Goal: Transaction & Acquisition: Purchase product/service

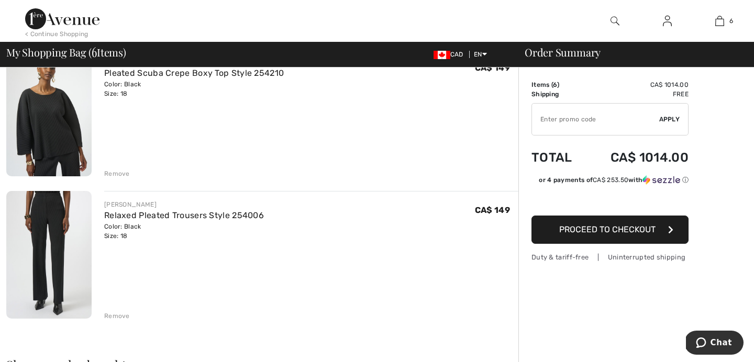
scroll to position [676, 0]
click at [58, 239] on img at bounding box center [48, 255] width 85 height 128
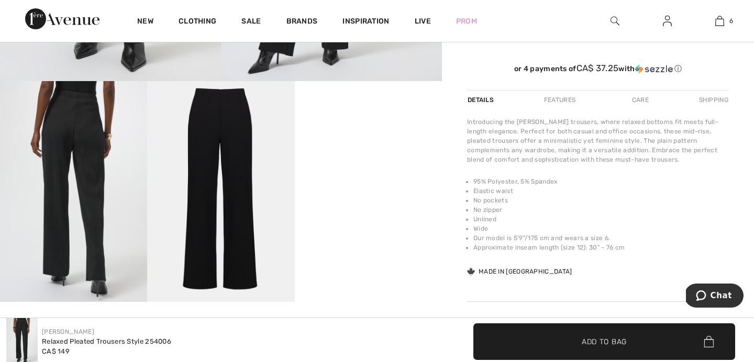
scroll to position [313, 0]
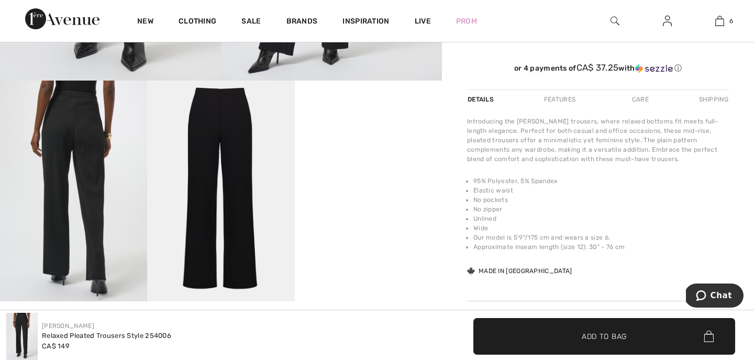
click at [377, 154] on video "Your browser does not support the video tag." at bounding box center [368, 118] width 147 height 74
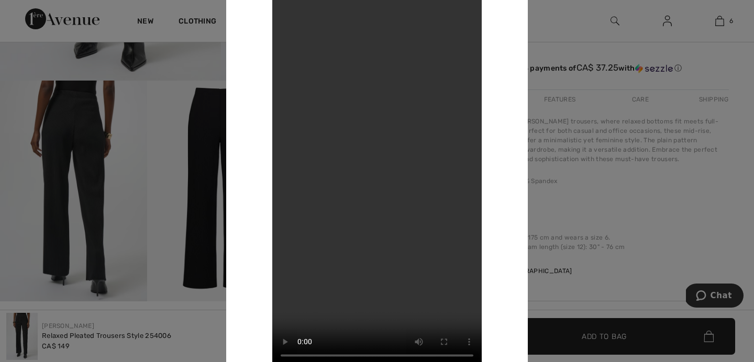
click at [658, 279] on div at bounding box center [377, 181] width 754 height 362
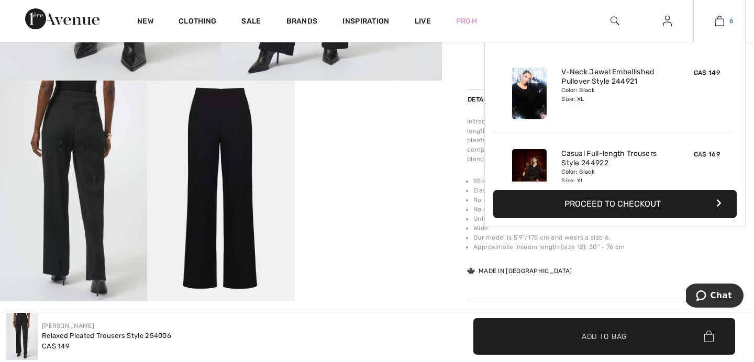
click at [718, 22] on img at bounding box center [719, 21] width 9 height 13
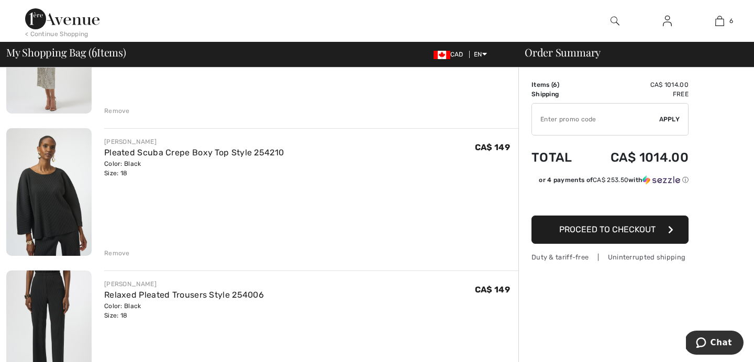
scroll to position [597, 0]
click at [114, 252] on div "Remove" at bounding box center [117, 252] width 26 height 9
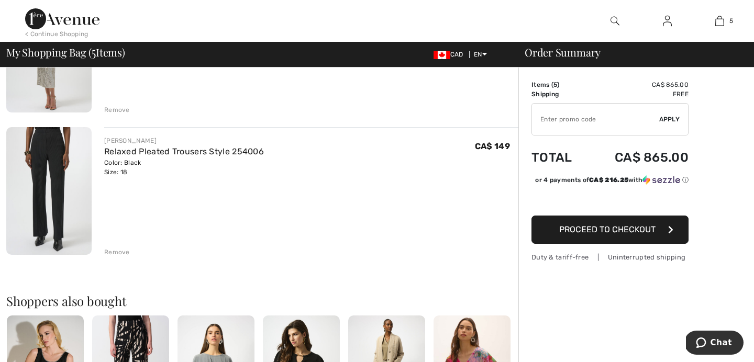
click at [116, 249] on div "Remove" at bounding box center [117, 252] width 26 height 9
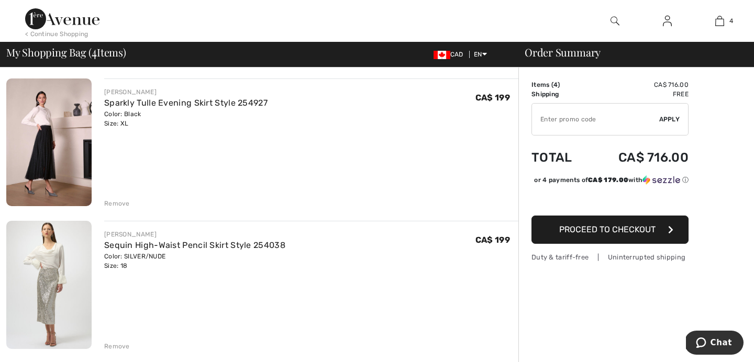
scroll to position [362, 0]
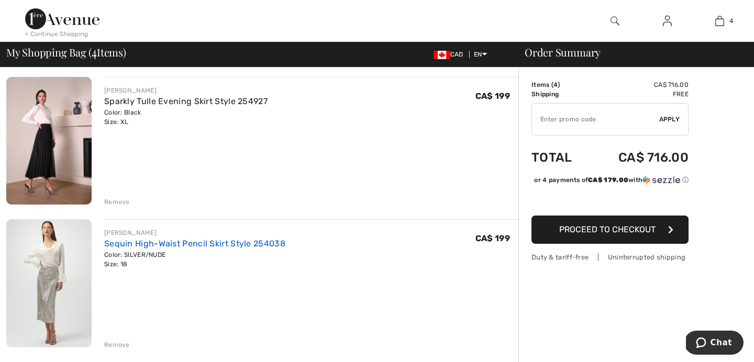
click at [134, 242] on link "Sequin High-Waist Pencil Skirt Style 254038" at bounding box center [194, 244] width 181 height 10
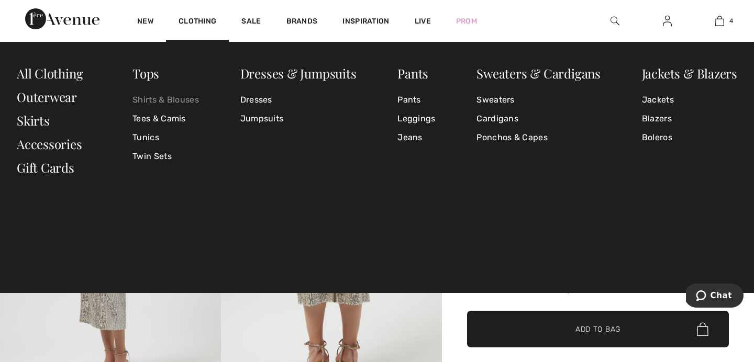
click at [153, 101] on link "Shirts & Blouses" at bounding box center [165, 100] width 66 height 19
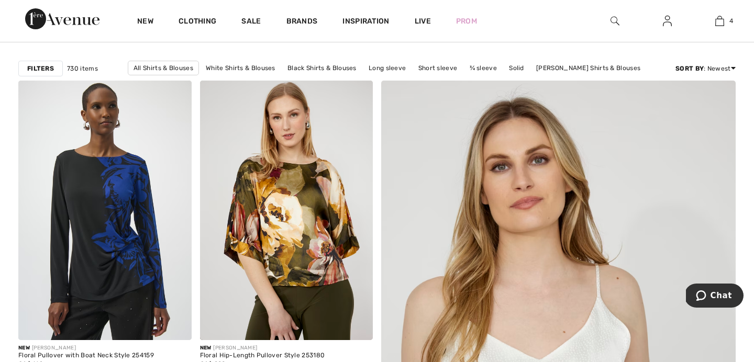
scroll to position [57, 0]
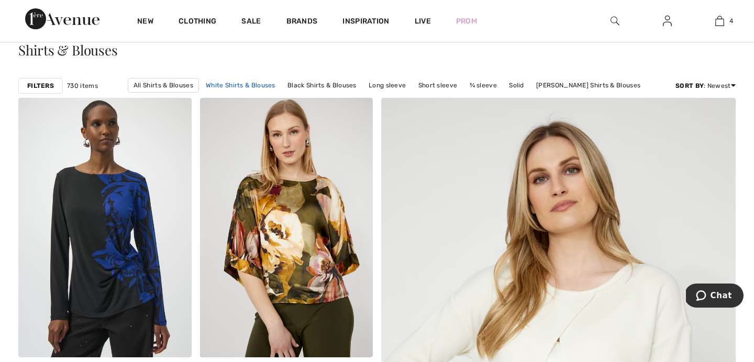
click at [242, 85] on link "White Shirts & Blouses" at bounding box center [241, 86] width 80 height 14
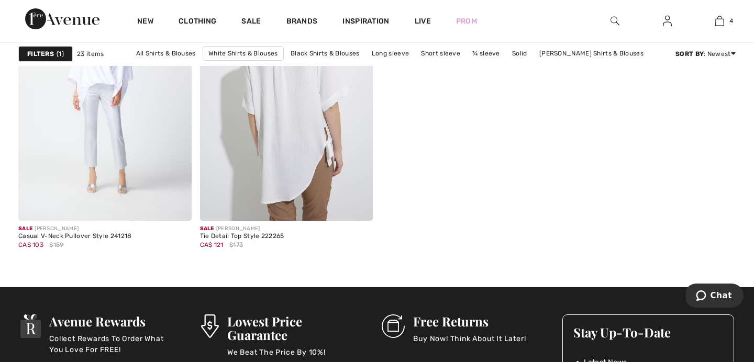
scroll to position [2168, 0]
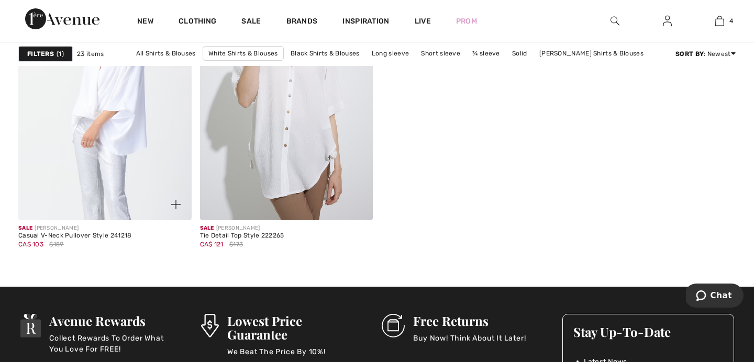
click at [106, 137] on img at bounding box center [104, 91] width 173 height 260
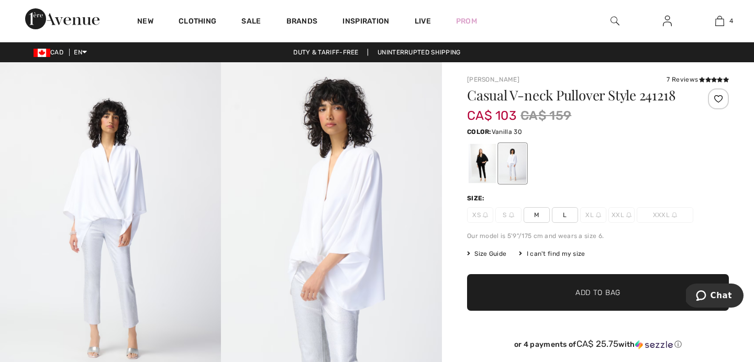
click at [509, 172] on div at bounding box center [512, 163] width 27 height 39
click at [483, 170] on div at bounding box center [482, 163] width 27 height 39
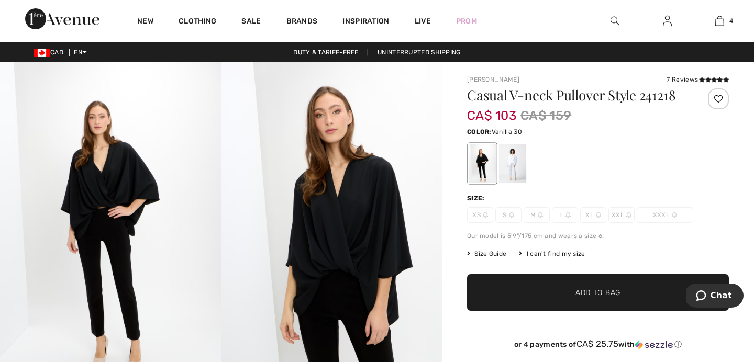
click at [510, 175] on div at bounding box center [512, 163] width 27 height 39
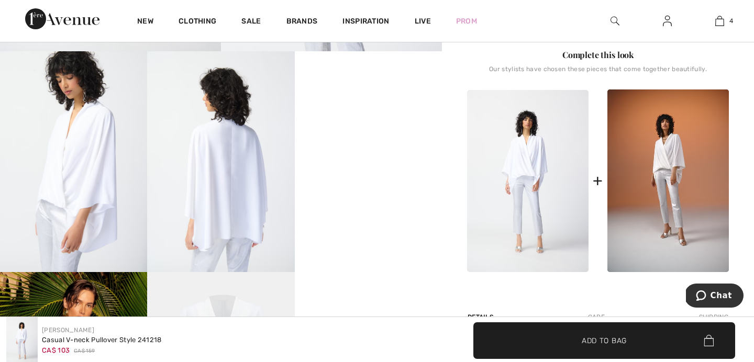
scroll to position [348, 0]
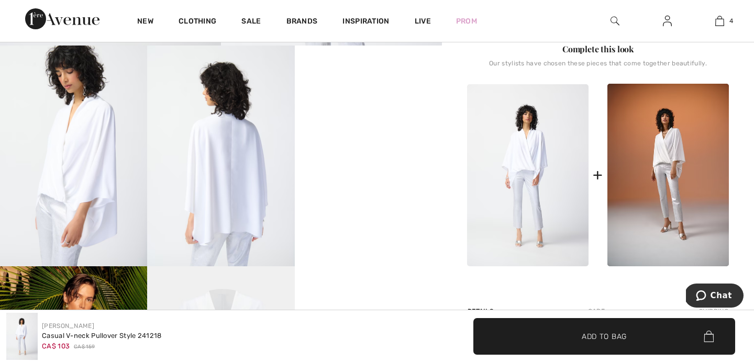
click at [360, 119] on video "Your browser does not support the video tag." at bounding box center [368, 83] width 147 height 74
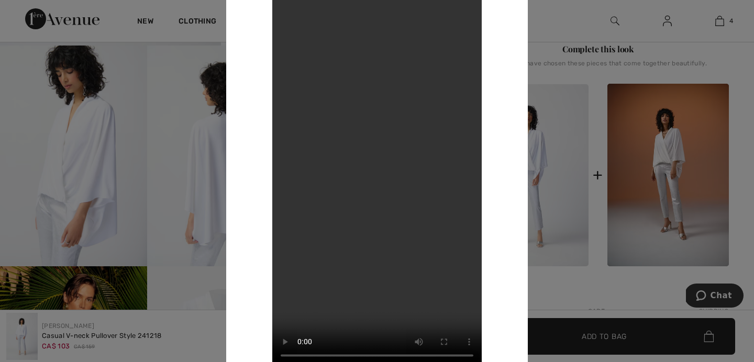
click at [578, 286] on div at bounding box center [377, 181] width 754 height 362
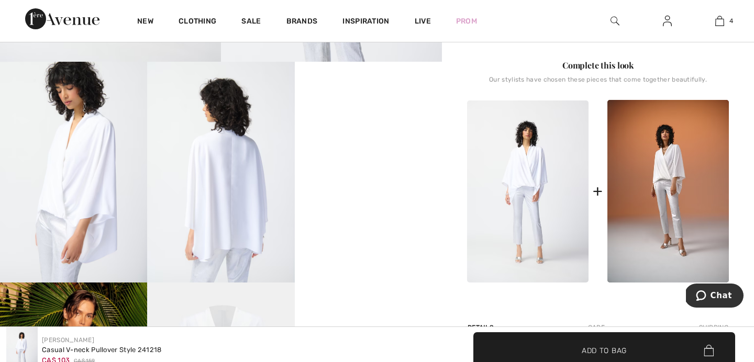
scroll to position [155, 0]
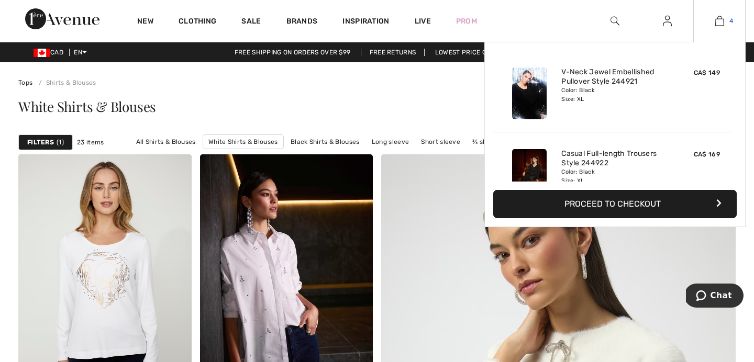
click at [715, 22] on img at bounding box center [719, 21] width 9 height 13
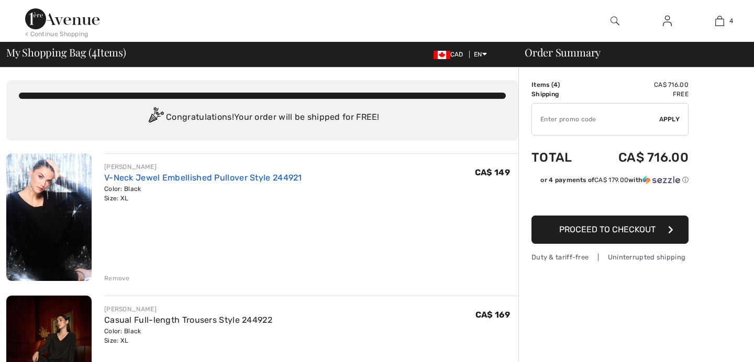
click at [196, 173] on link "V-Neck Jewel Embellished Pullover Style 244921" at bounding box center [203, 178] width 198 height 10
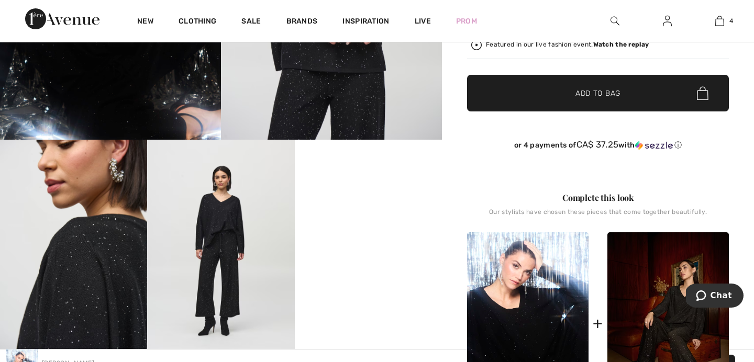
scroll to position [187, 0]
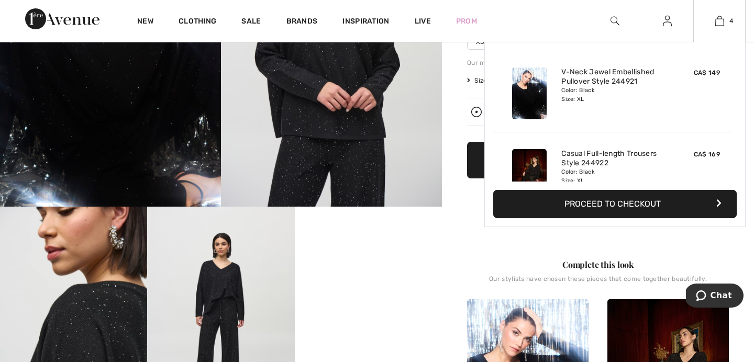
click at [714, 27] on div "4 Added to Bag Joseph Ribkoff V-neck Jewel Embellished Pullover Style 244921 CA…" at bounding box center [719, 21] width 52 height 42
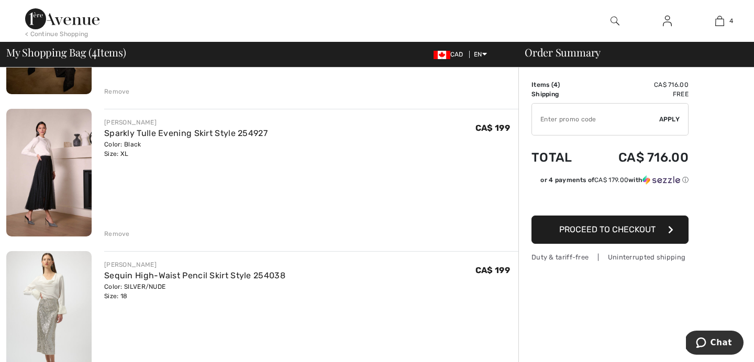
scroll to position [320, 0]
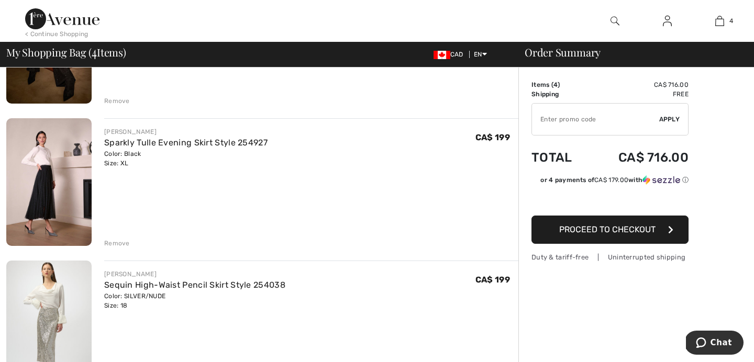
click at [121, 244] on div "Remove" at bounding box center [117, 243] width 26 height 9
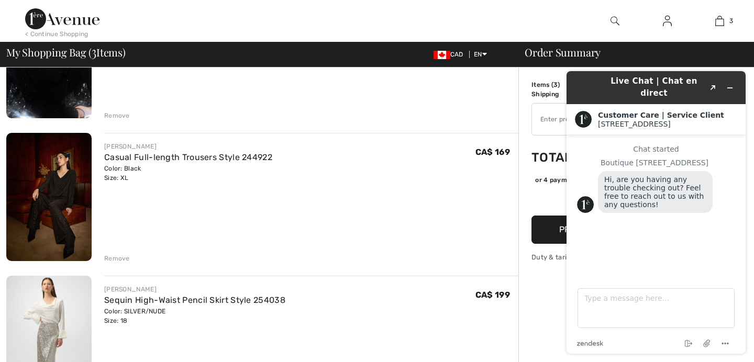
scroll to position [159, 0]
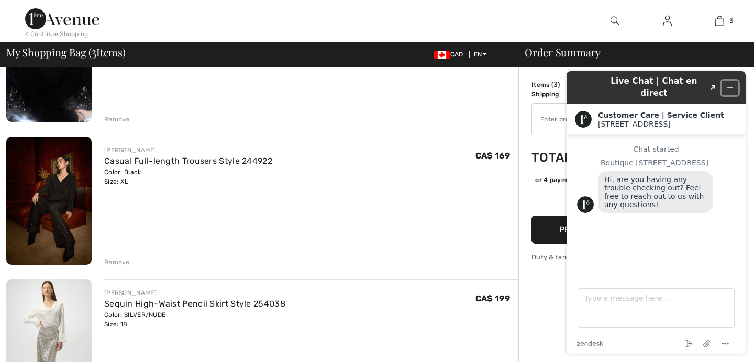
click at [729, 84] on icon "Minimize widget" at bounding box center [729, 87] width 7 height 7
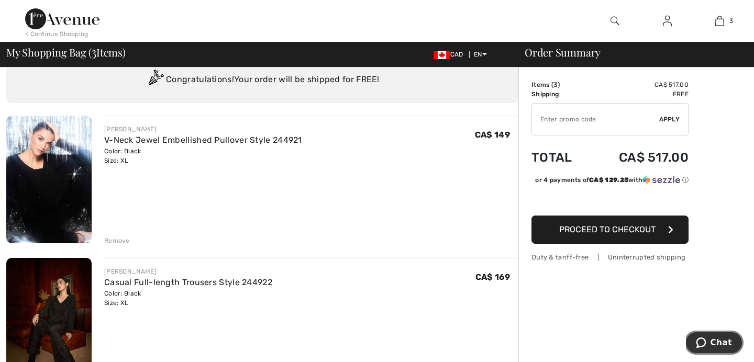
scroll to position [0, 0]
